Goal: Task Accomplishment & Management: Manage account settings

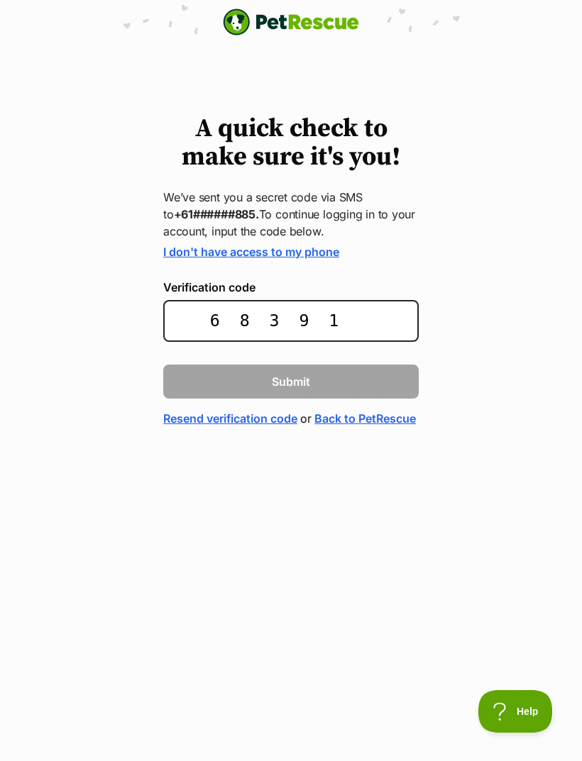
type input "683911"
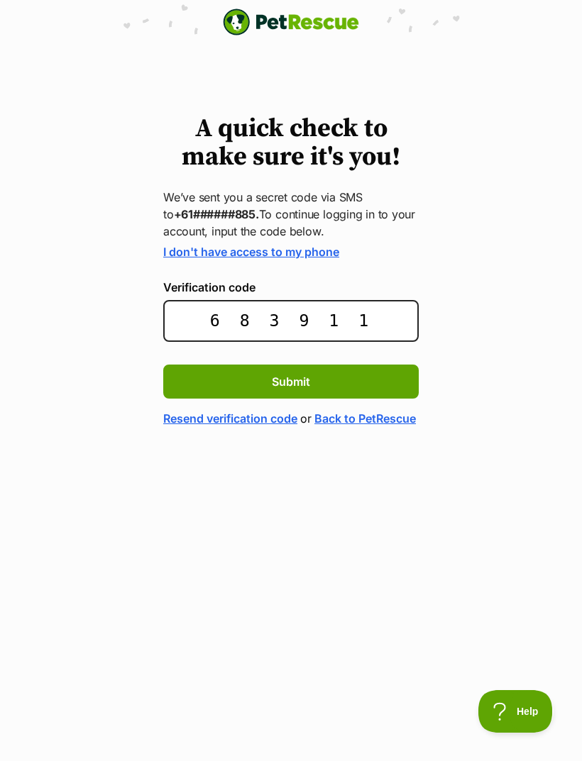
click at [351, 384] on button "Submit" at bounding box center [290, 382] width 255 height 34
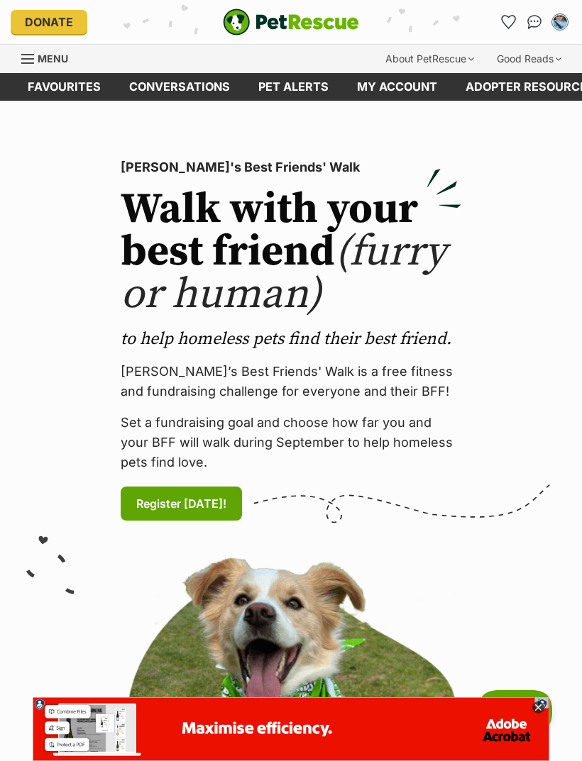
click at [502, 28] on link "Favourites" at bounding box center [508, 22] width 23 height 23
